Goal: Task Accomplishment & Management: Complete application form

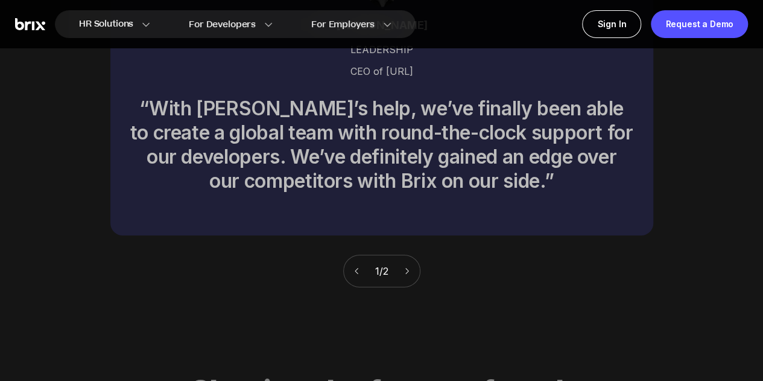
scroll to position [4311, 0]
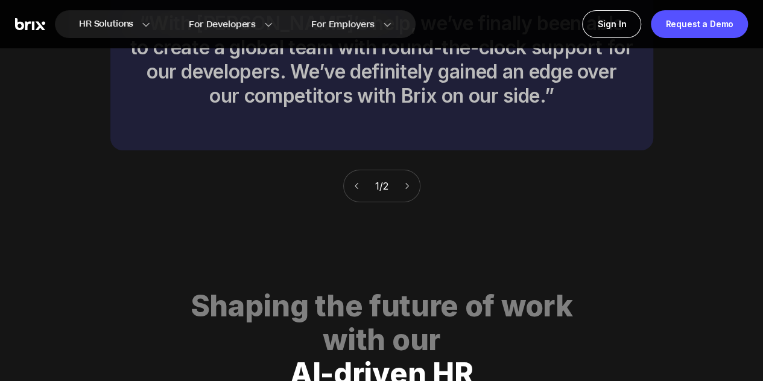
click at [410, 182] on icon at bounding box center [407, 186] width 8 height 8
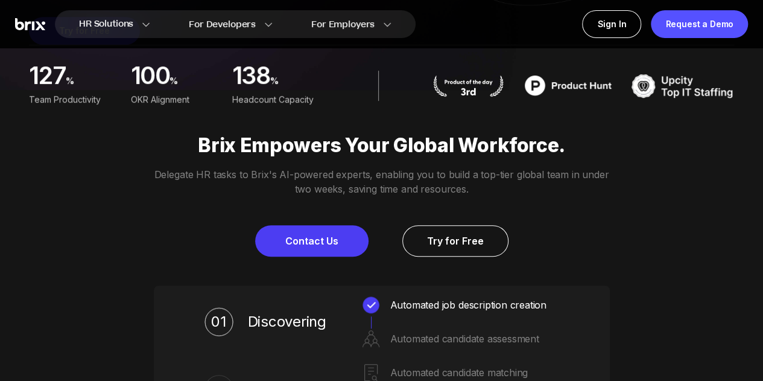
scroll to position [361, 0]
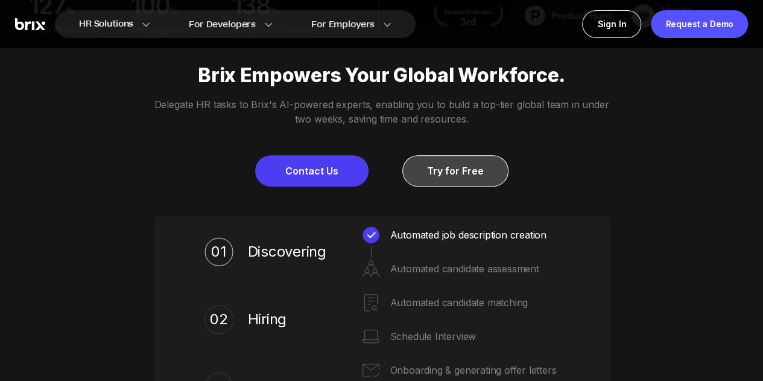
click at [454, 176] on link "Try for Free" at bounding box center [455, 170] width 106 height 31
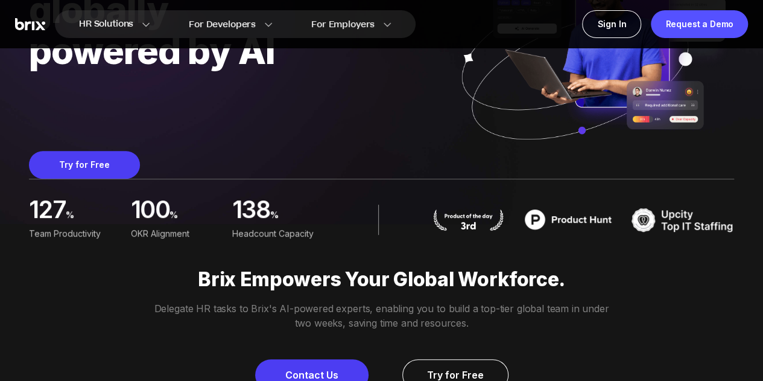
scroll to position [0, 0]
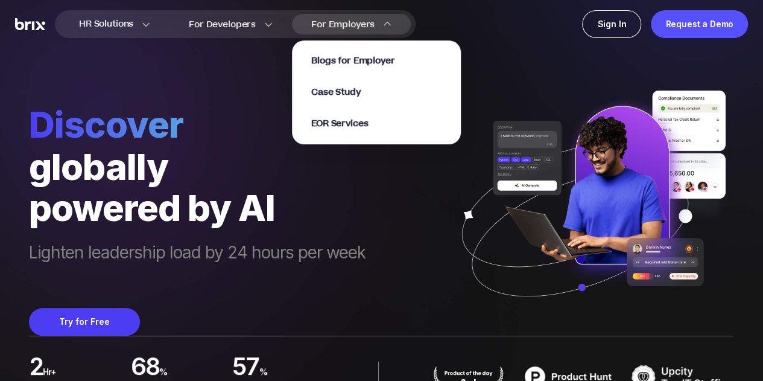
click at [350, 27] on span "For Employers" at bounding box center [342, 24] width 63 height 13
